Goal: Find specific fact: Locate a discrete piece of known information

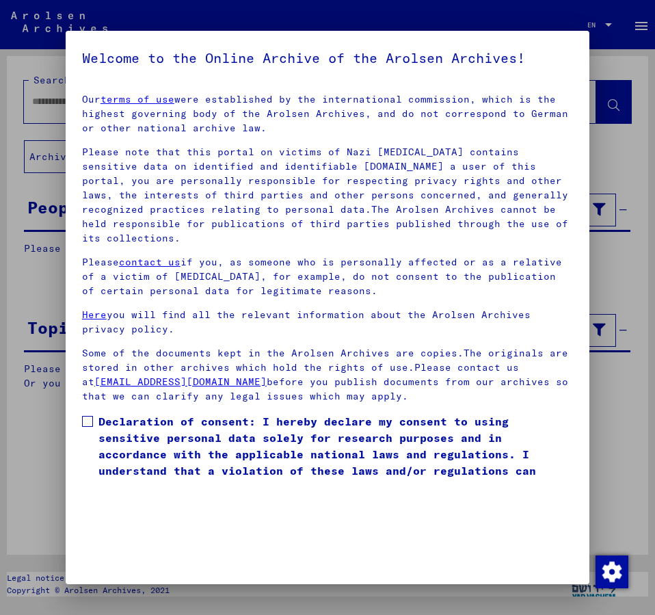
click at [88, 416] on span at bounding box center [87, 421] width 11 height 11
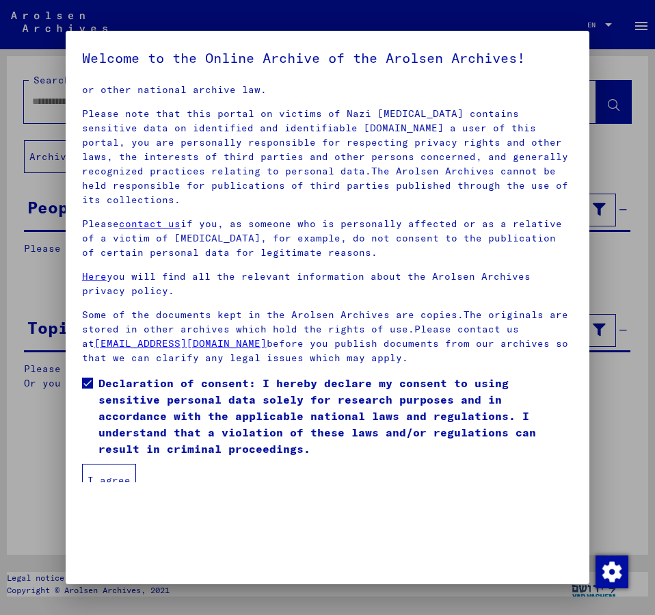
click at [110, 464] on button "I agree" at bounding box center [109, 480] width 54 height 33
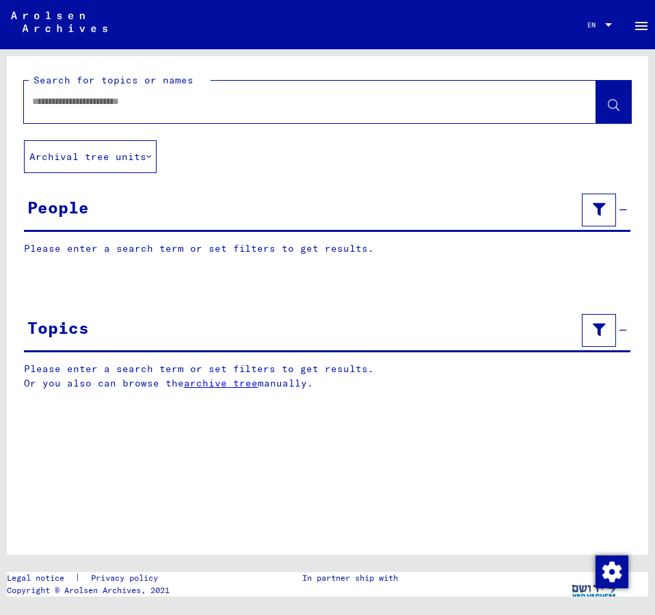
click at [62, 104] on input "text" at bounding box center [297, 101] width 531 height 14
type input "**********"
click at [609, 100] on span at bounding box center [614, 103] width 12 height 14
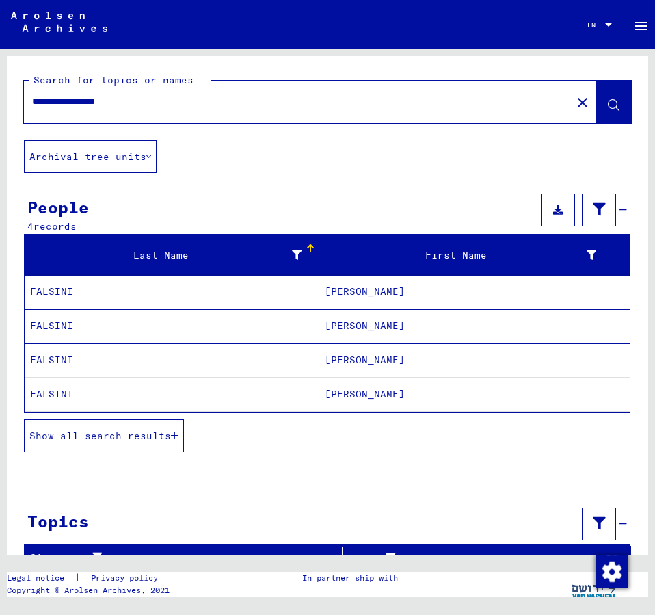
click at [352, 358] on mat-cell "[PERSON_NAME]" at bounding box center [474, 360] width 311 height 34
